Goal: Information Seeking & Learning: Learn about a topic

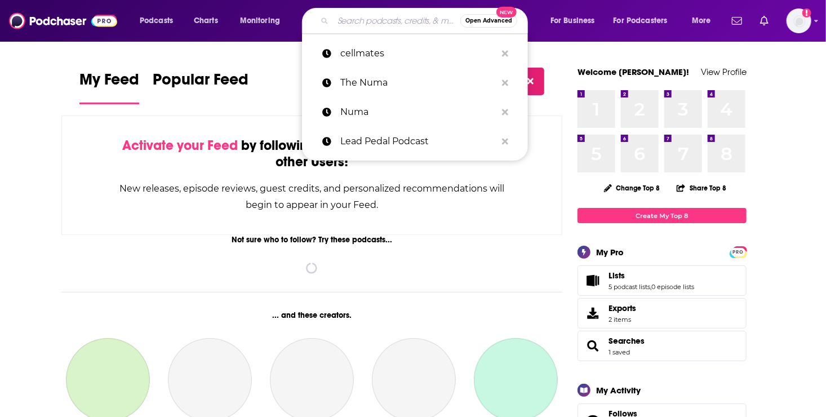
click at [348, 19] on input "Search podcasts, credits, & more..." at bounding box center [396, 21] width 127 height 18
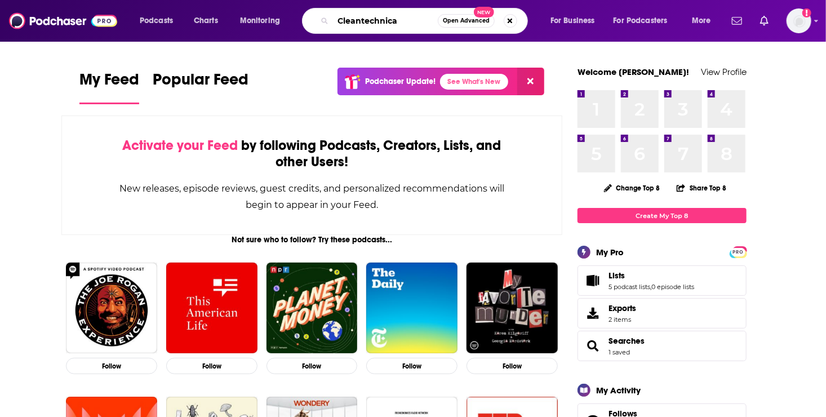
type input "Cleantechnica"
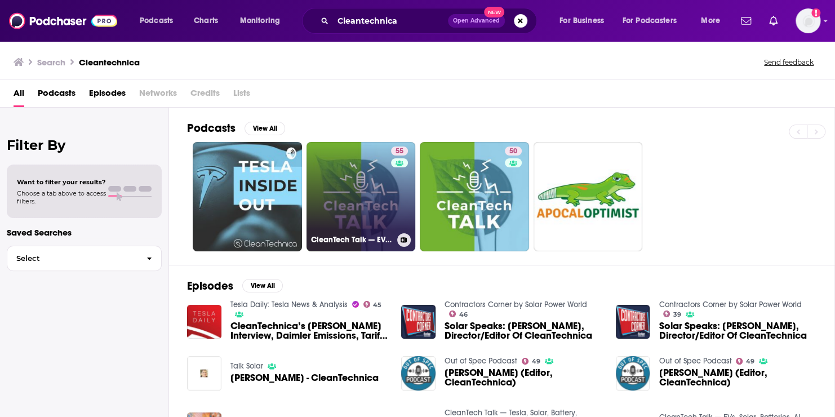
click at [362, 207] on link "55 CleanTech Talk — EVs, Solar, Batteries, AI, Tesla" at bounding box center [361, 196] width 109 height 109
